Goal: Task Accomplishment & Management: Complete application form

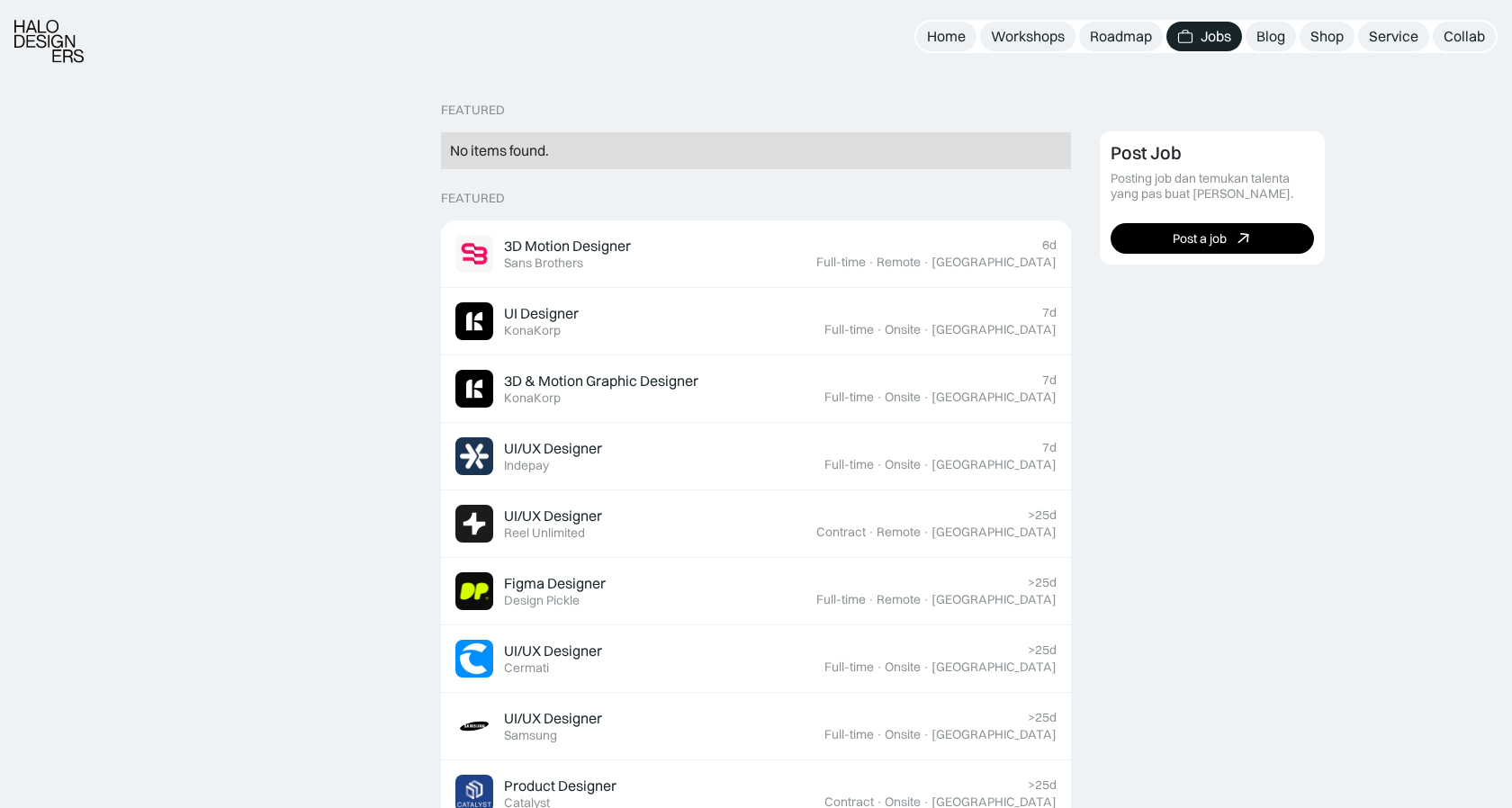
scroll to position [388, 0]
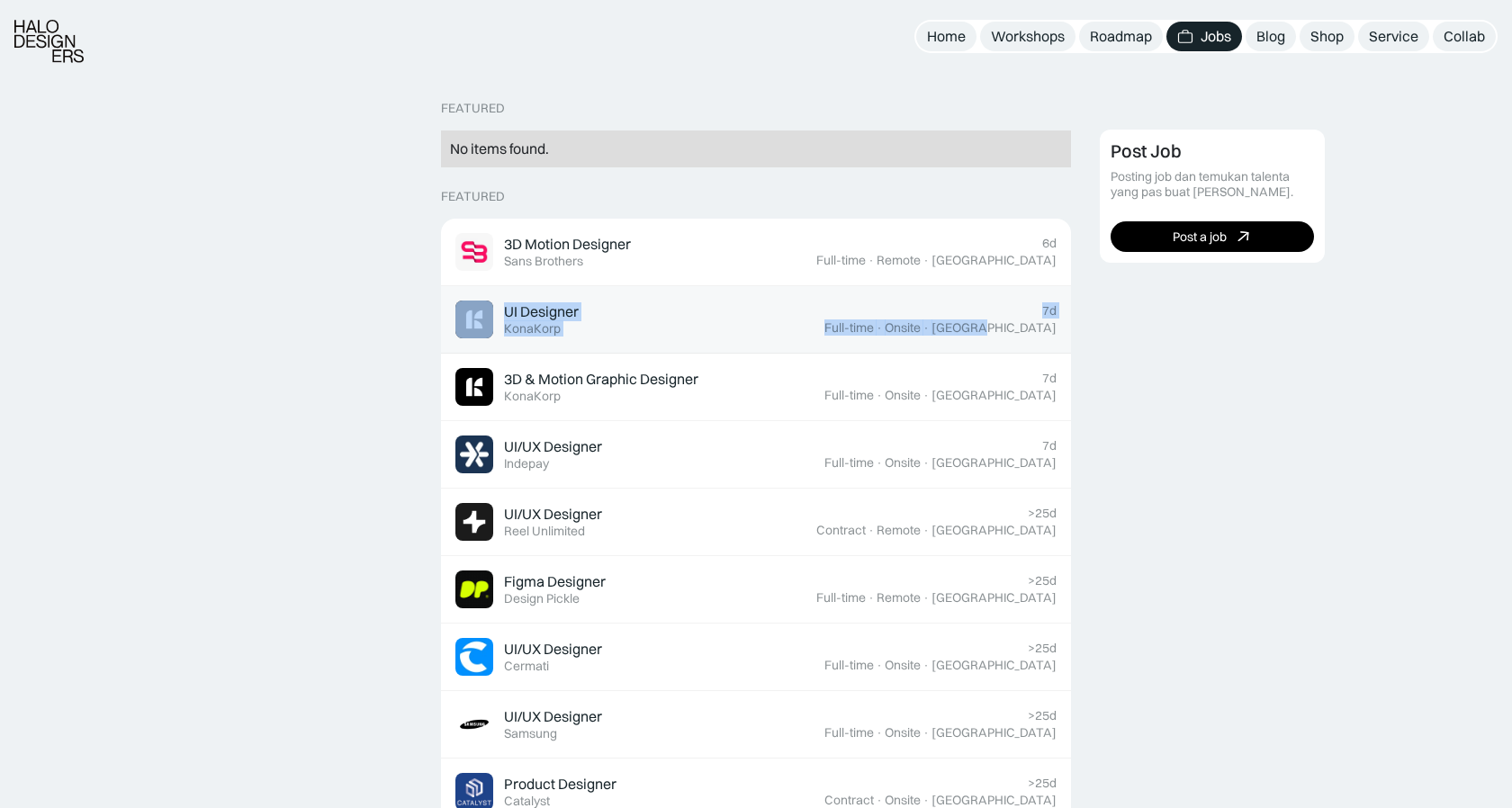
click at [540, 310] on div "UI Designer" at bounding box center [541, 312] width 74 height 19
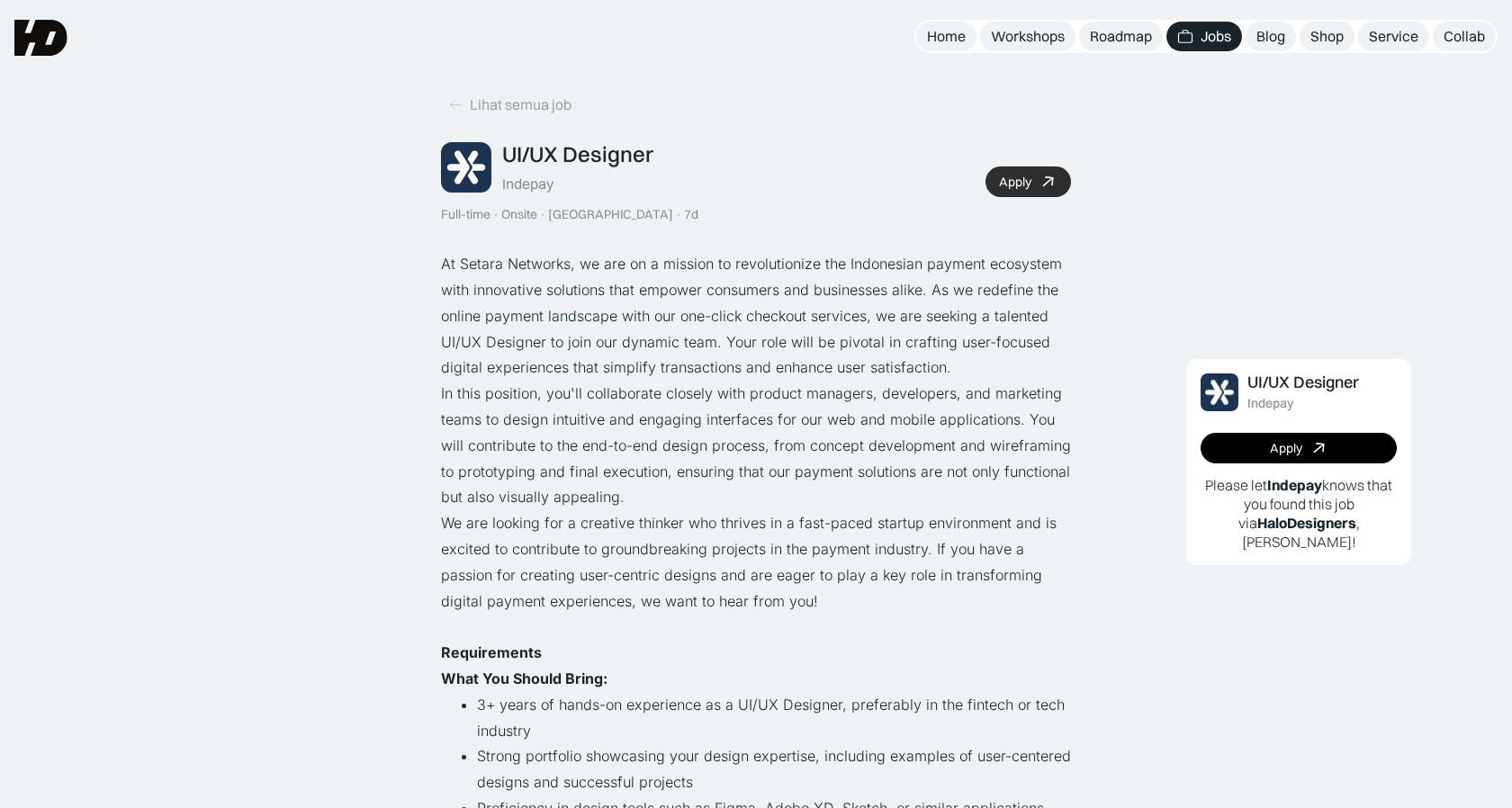
click at [1033, 177] on link "Apply" at bounding box center [1028, 182] width 86 height 31
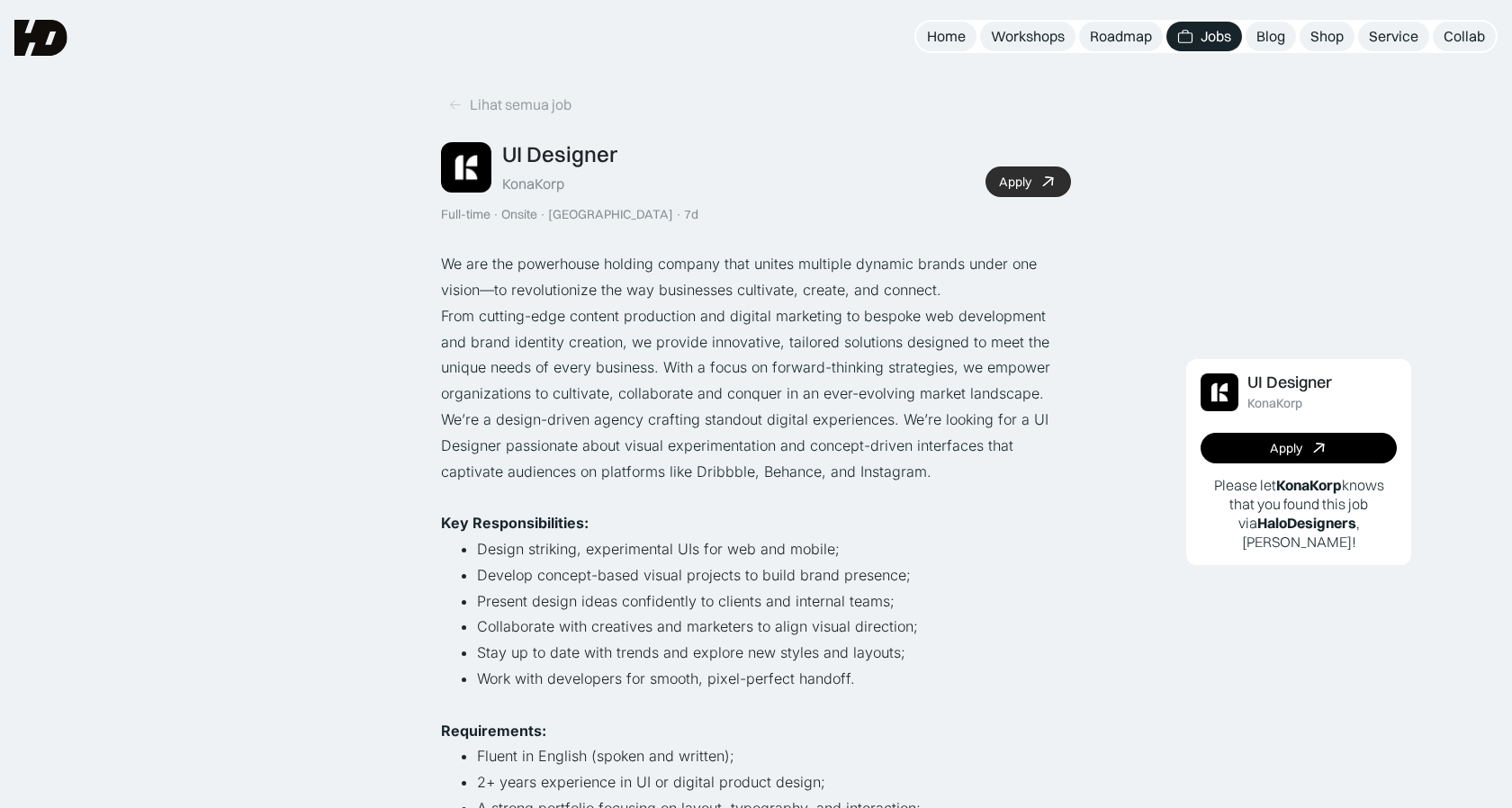
click at [1011, 182] on div "Apply" at bounding box center [1015, 182] width 33 height 15
